Goal: Leave review/rating

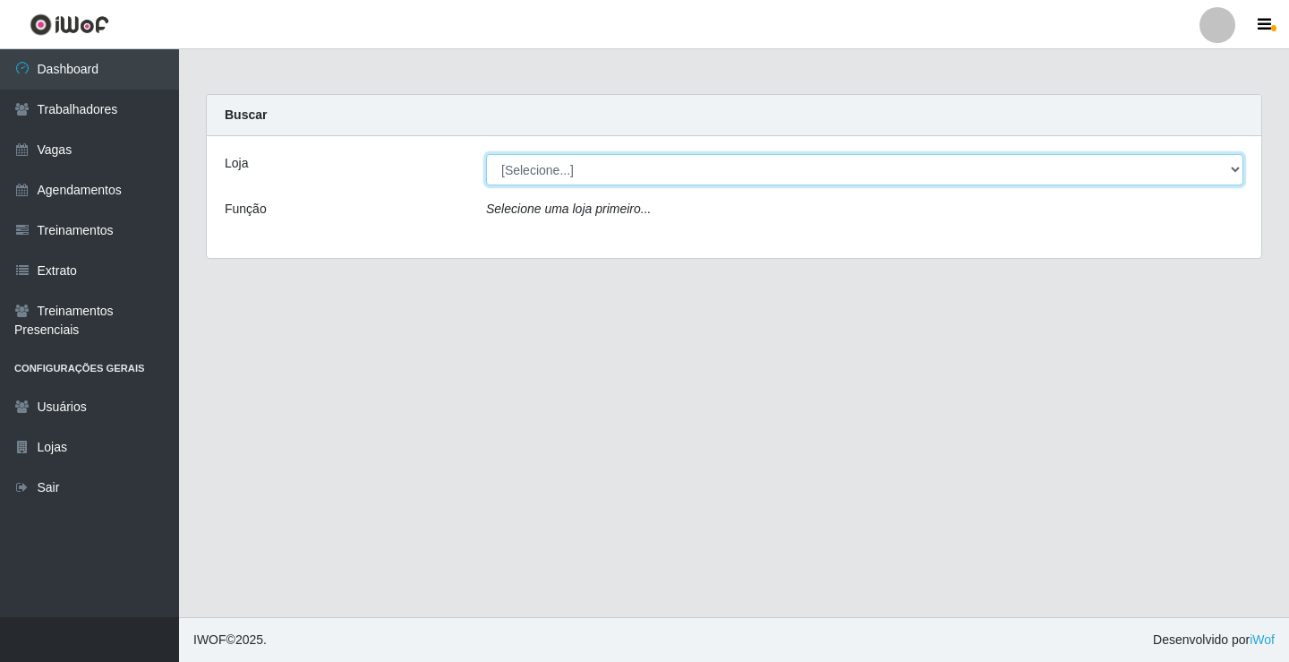
click at [540, 169] on select "[Selecione...] Edilicya Supermercado" at bounding box center [864, 169] width 757 height 31
select select "460"
click at [486, 154] on select "[Selecione...] Edilicya Supermercado" at bounding box center [864, 169] width 757 height 31
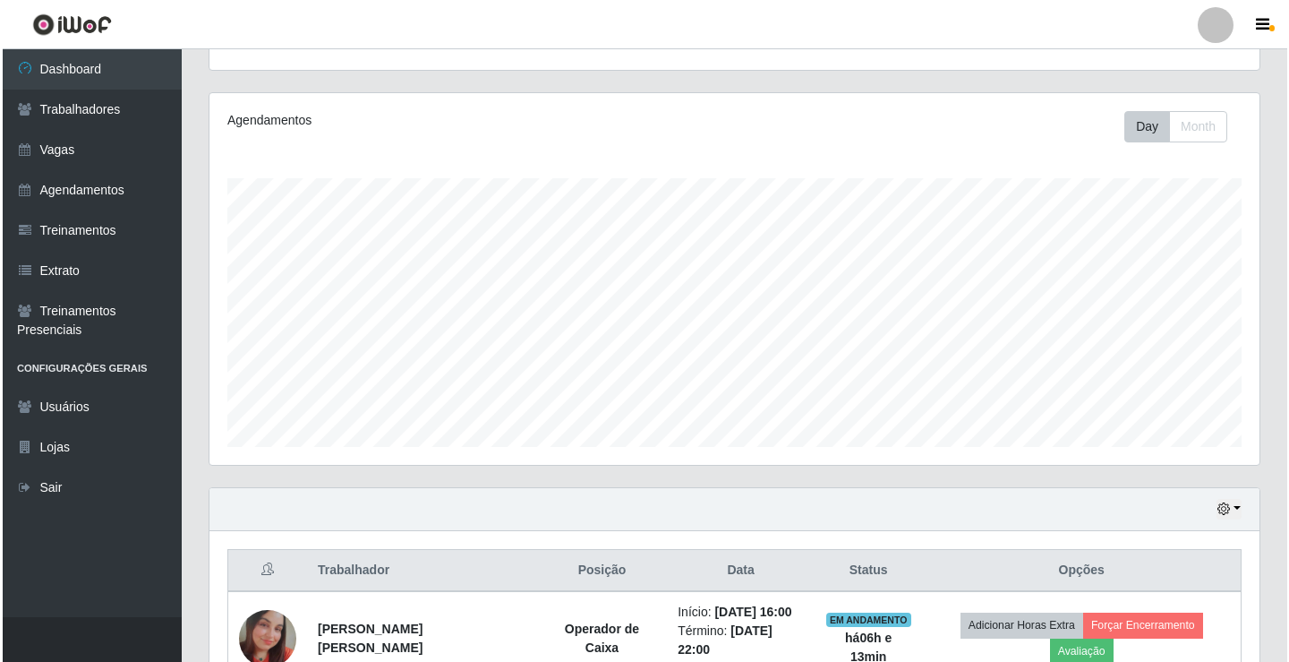
scroll to position [302, 0]
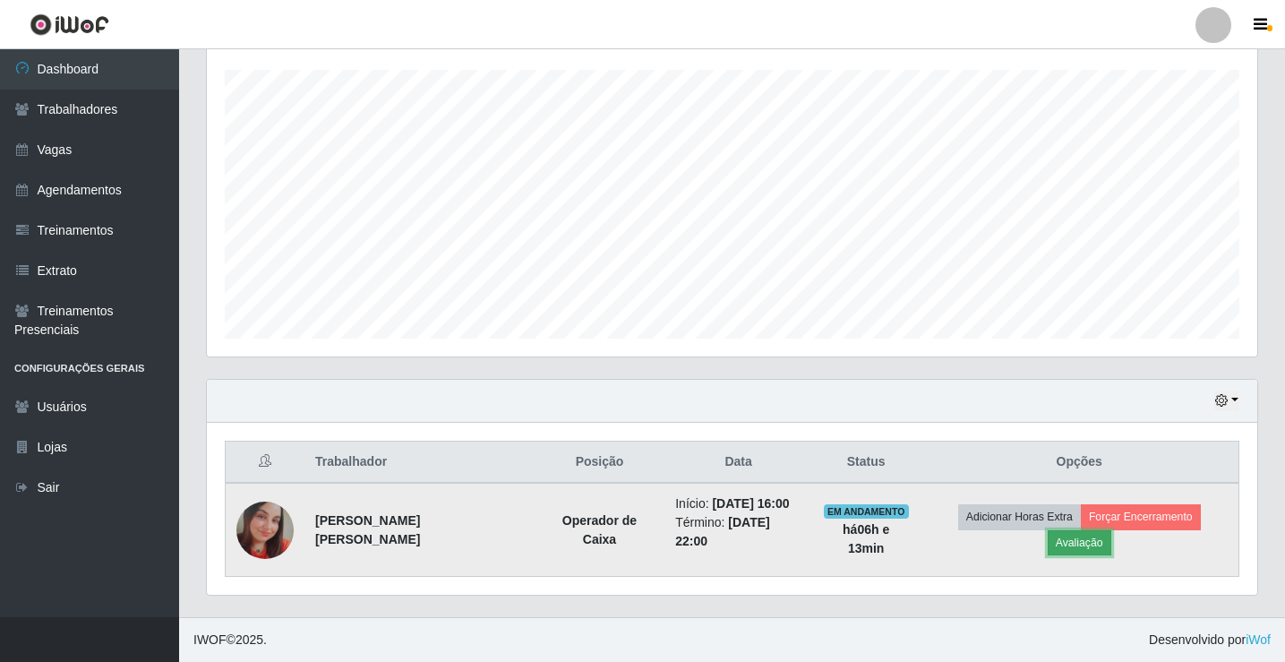
click at [1104, 553] on button "Avaliação" at bounding box center [1080, 542] width 64 height 25
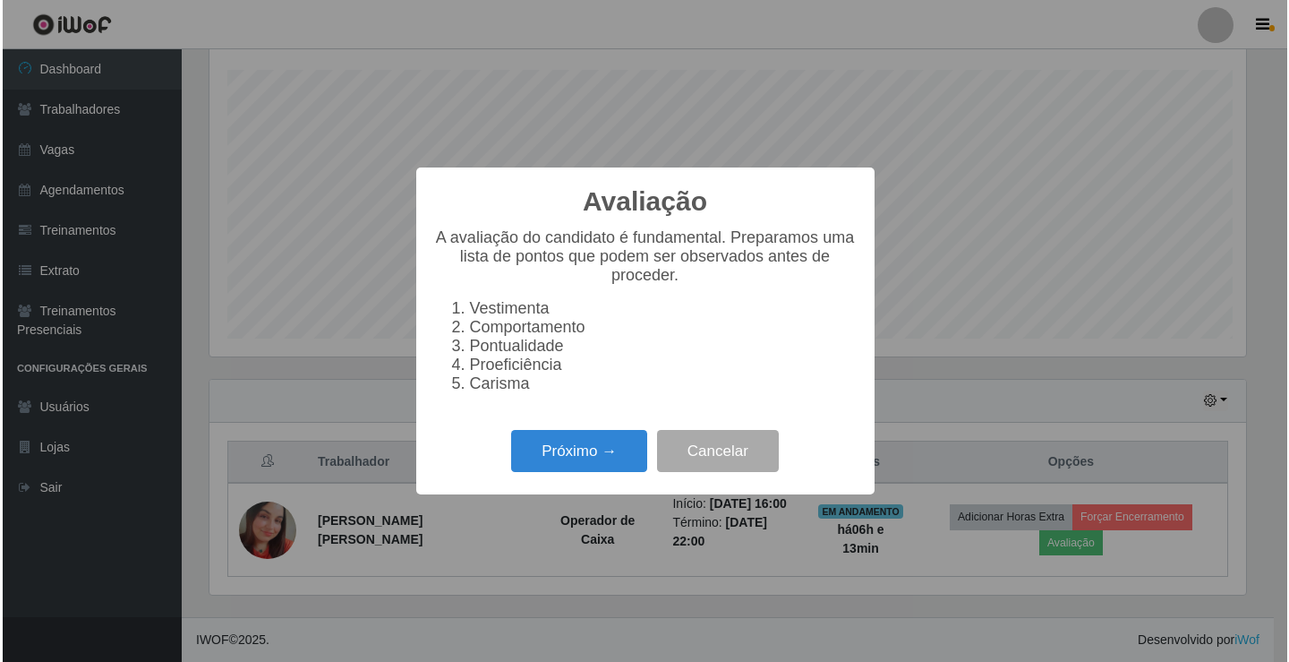
scroll to position [372, 1041]
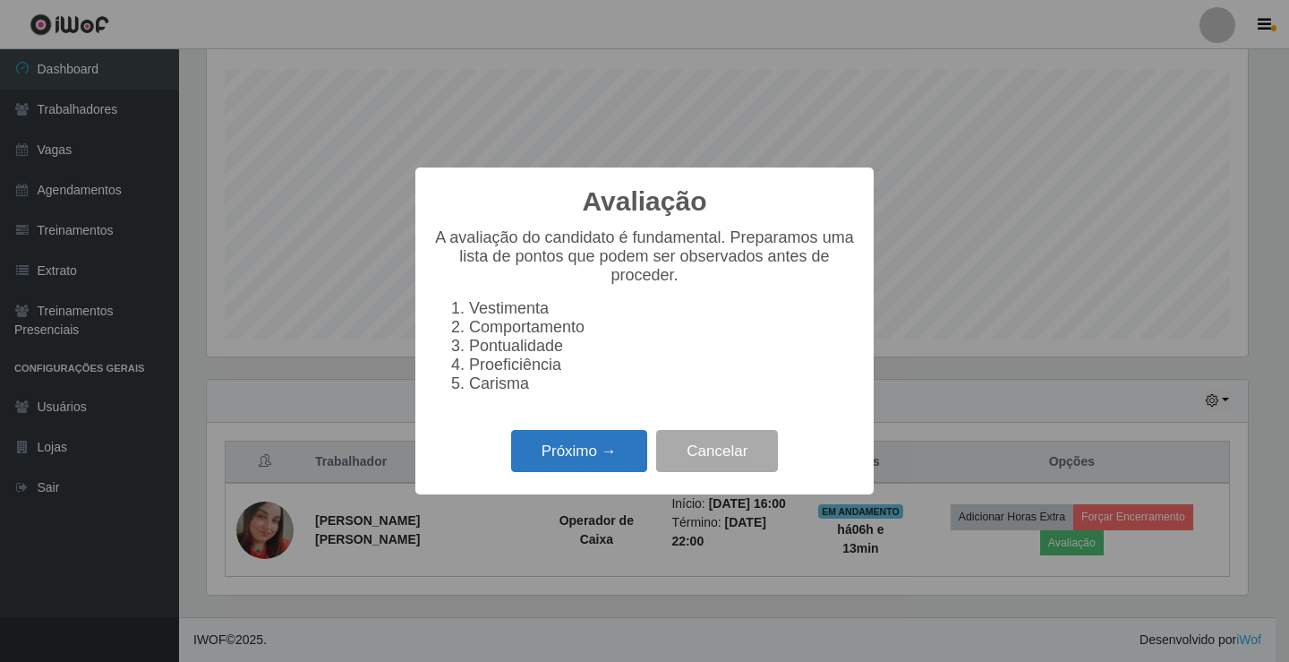
click at [517, 472] on button "Próximo →" at bounding box center [579, 451] width 136 height 42
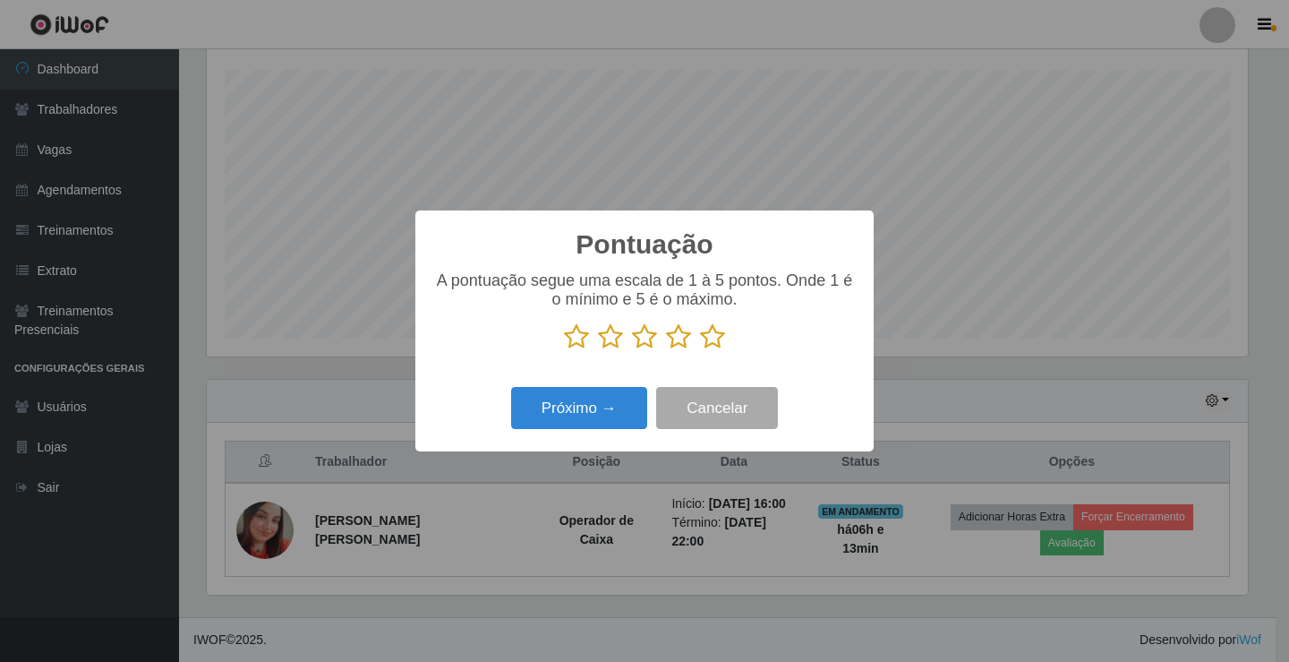
click at [709, 341] on icon at bounding box center [712, 336] width 25 height 27
click at [700, 350] on input "radio" at bounding box center [700, 350] width 0 height 0
click at [619, 423] on button "Próximo →" at bounding box center [579, 408] width 136 height 42
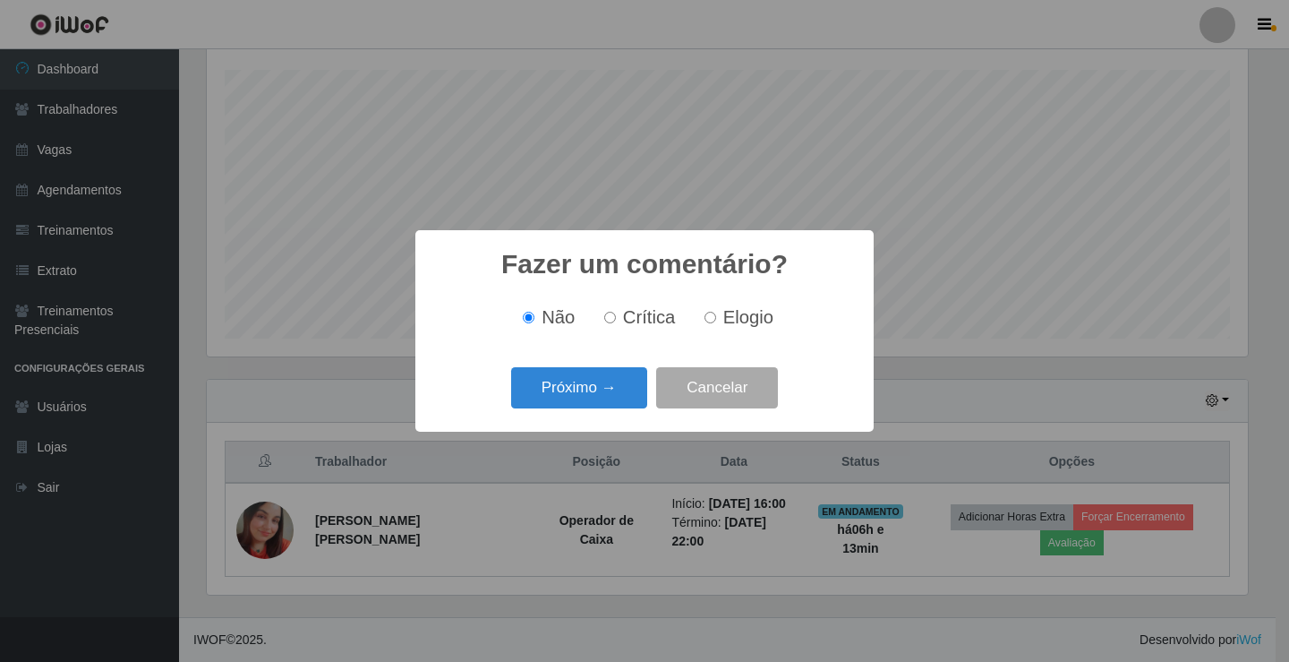
click at [619, 421] on div "Fazer um comentário? × Não Crítica Elogio Próximo → Cancelar" at bounding box center [644, 330] width 458 height 201
click at [619, 382] on button "Próximo →" at bounding box center [579, 388] width 136 height 42
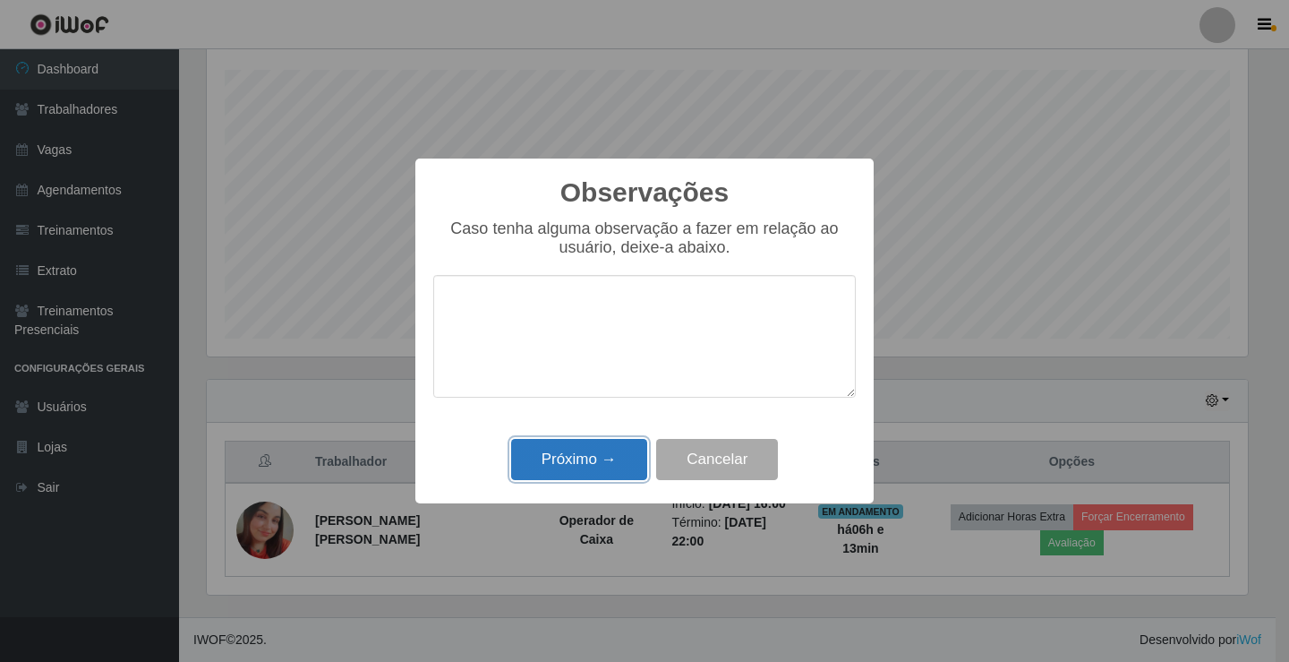
click at [563, 473] on button "Próximo →" at bounding box center [579, 460] width 136 height 42
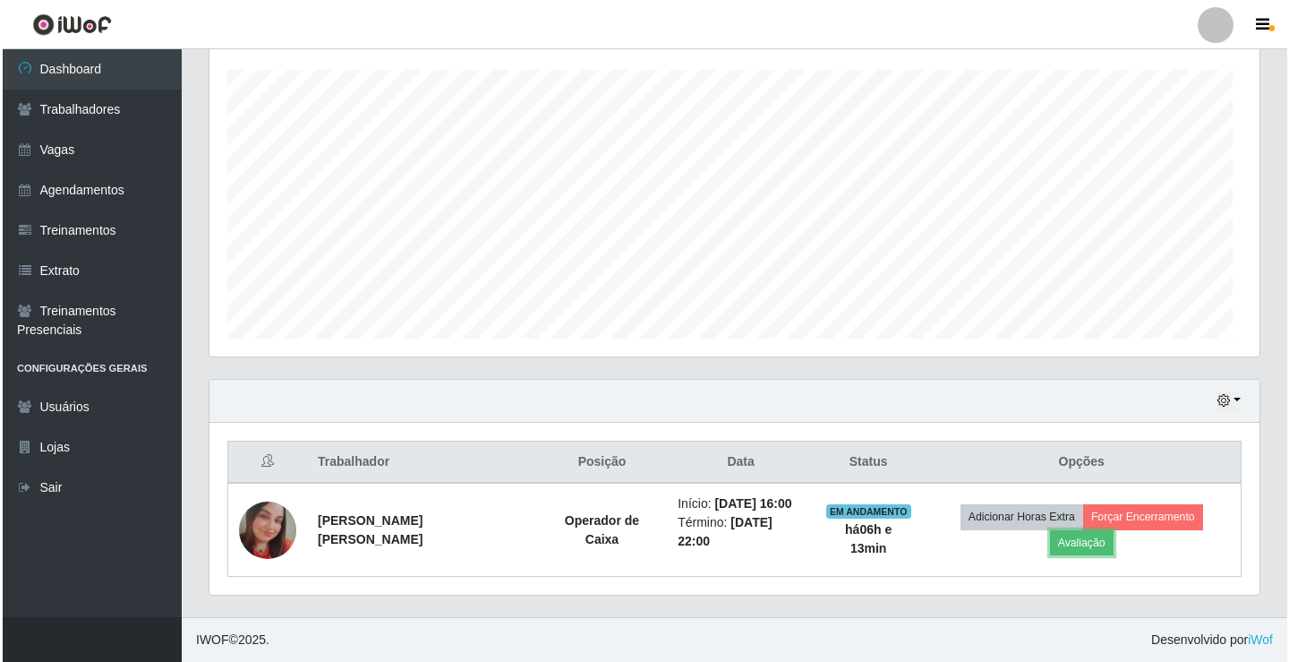
scroll to position [372, 1050]
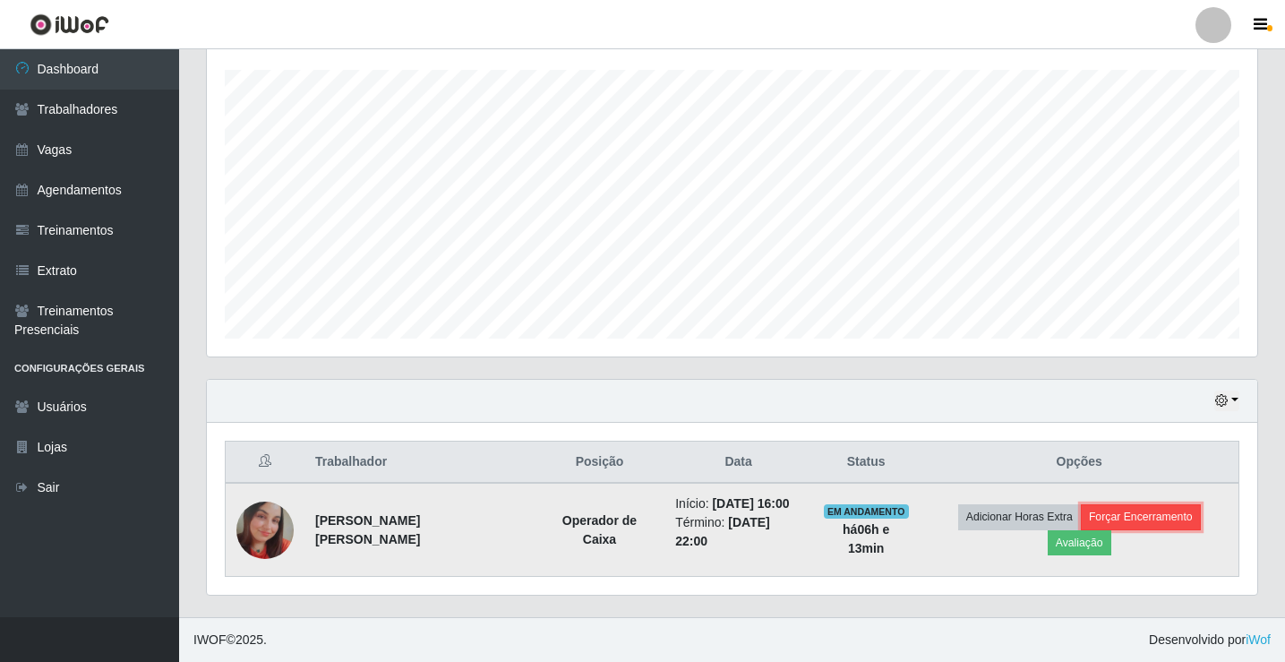
click at [1181, 514] on button "Forçar Encerramento" at bounding box center [1141, 516] width 120 height 25
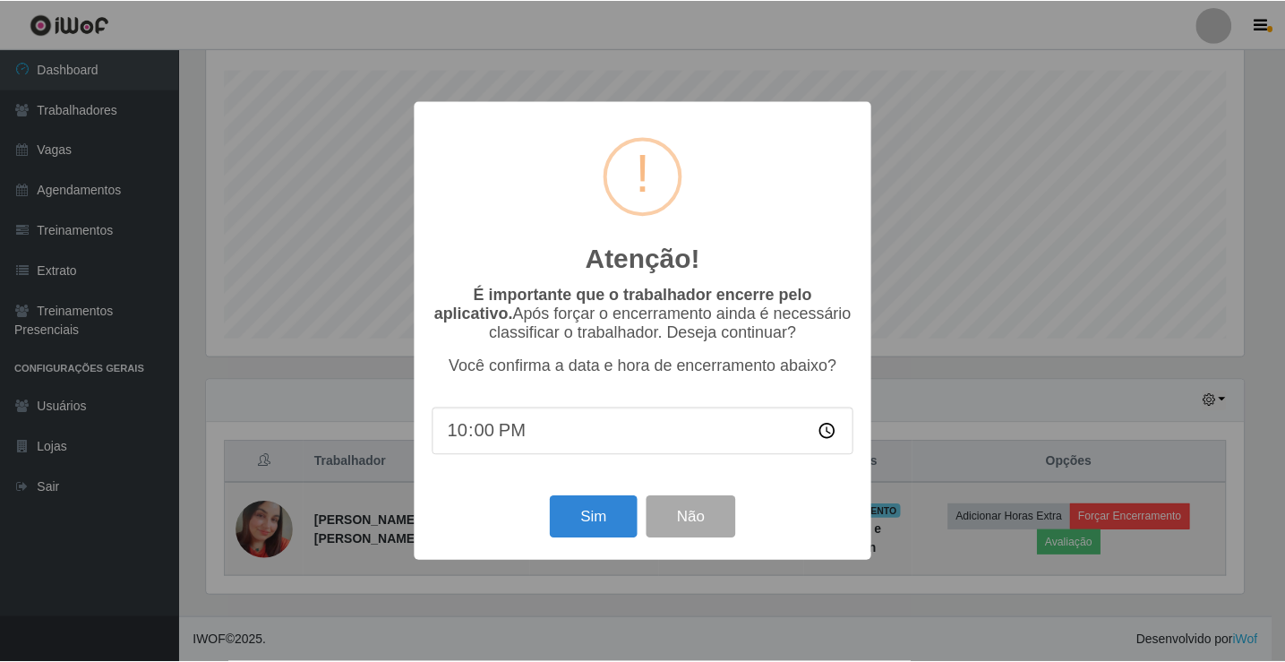
scroll to position [372, 1041]
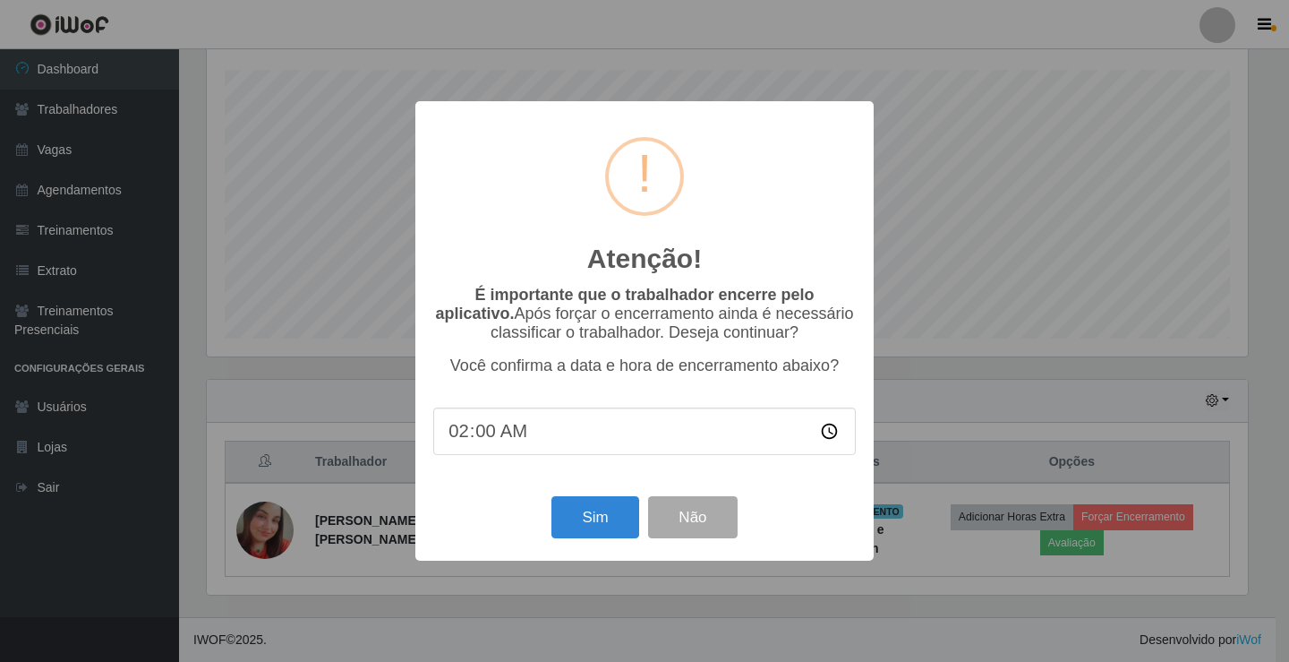
type input "22:00"
click at [580, 514] on button "Sim" at bounding box center [595, 517] width 87 height 42
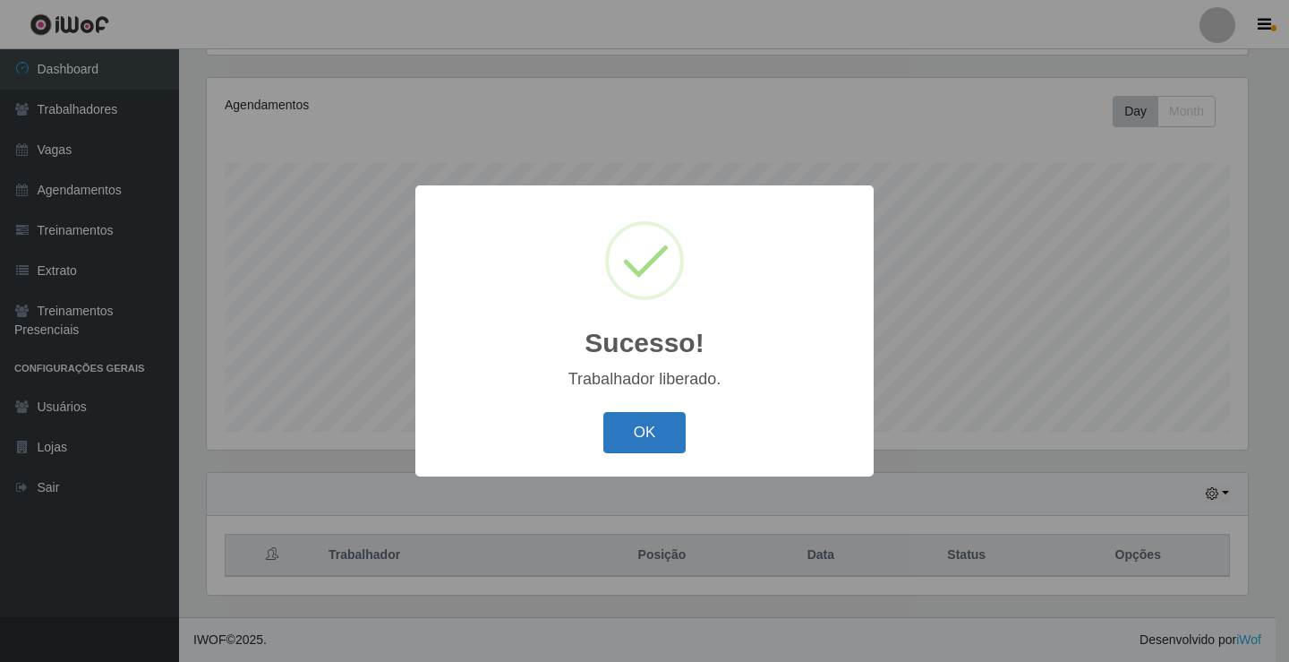
click at [631, 450] on button "OK" at bounding box center [644, 433] width 83 height 42
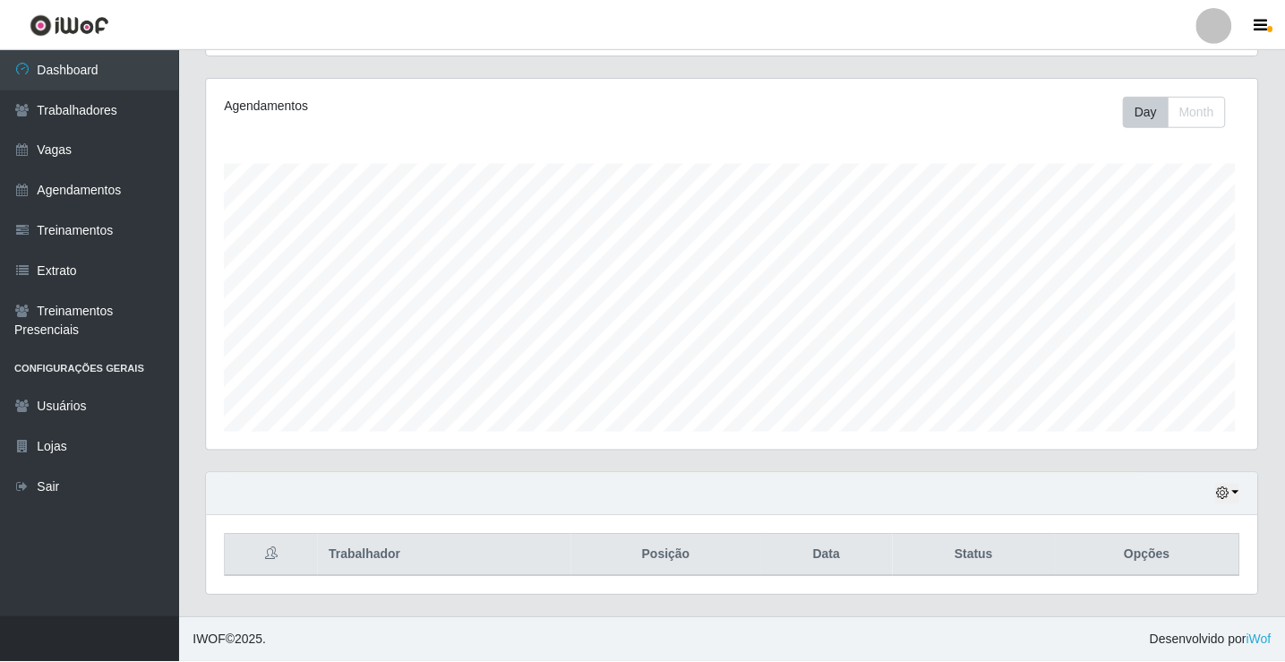
scroll to position [372, 1050]
